Goal: Task Accomplishment & Management: Use online tool/utility

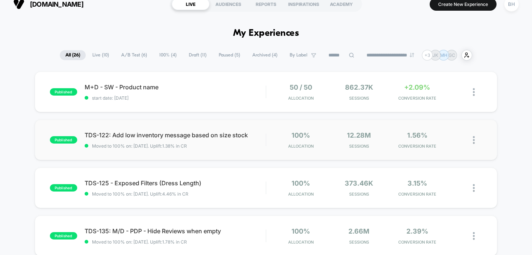
scroll to position [7, 0]
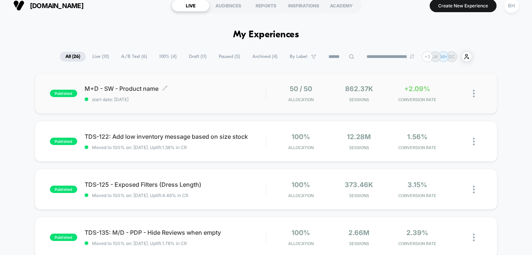
click at [146, 86] on span "M+D - SW - Product name Click to edit experience details" at bounding box center [175, 88] width 181 height 7
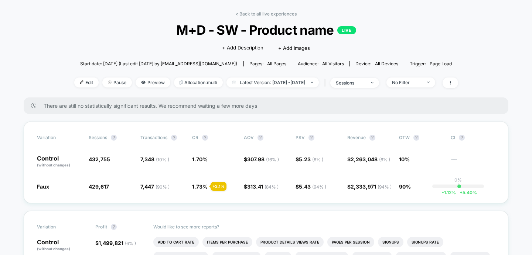
scroll to position [53, 0]
